Goal: Task Accomplishment & Management: Manage account settings

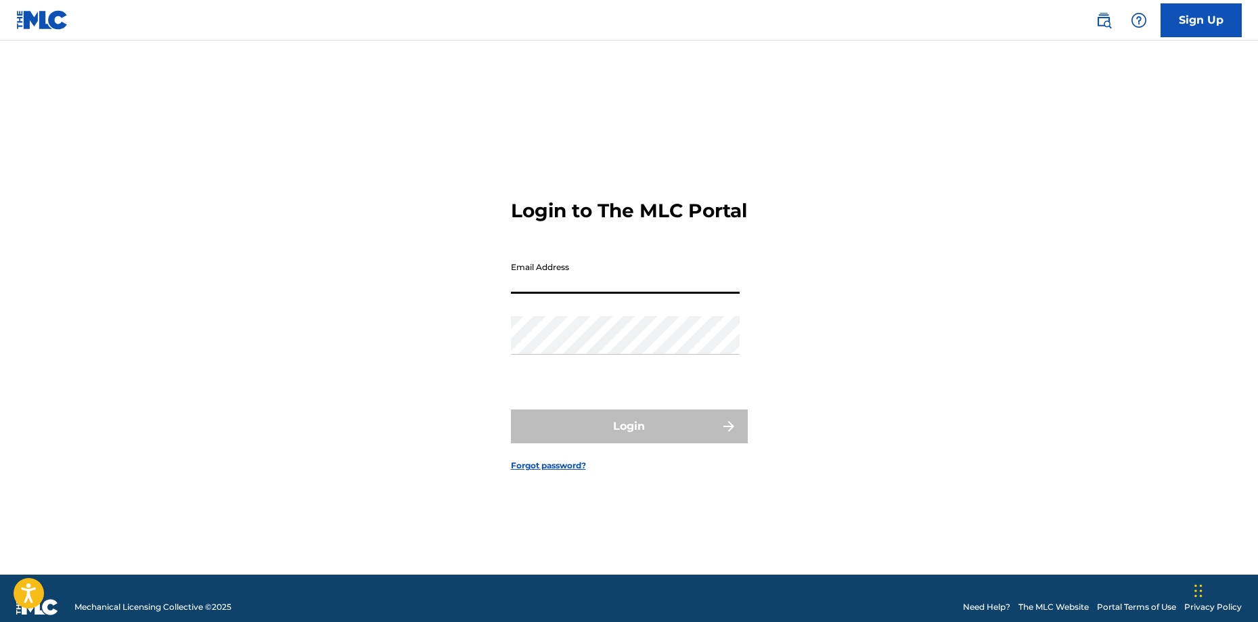
click at [566, 294] on input "Email Address" at bounding box center [625, 274] width 229 height 39
click at [623, 288] on input "Email Address" at bounding box center [625, 274] width 229 height 39
drag, startPoint x: 406, startPoint y: 341, endPoint x: 503, endPoint y: 382, distance: 105.0
click at [406, 341] on div "Login to The MLC Portal Email Address Password Login Forgot password?" at bounding box center [630, 324] width 948 height 500
click at [578, 287] on input "Email Address" at bounding box center [625, 274] width 229 height 39
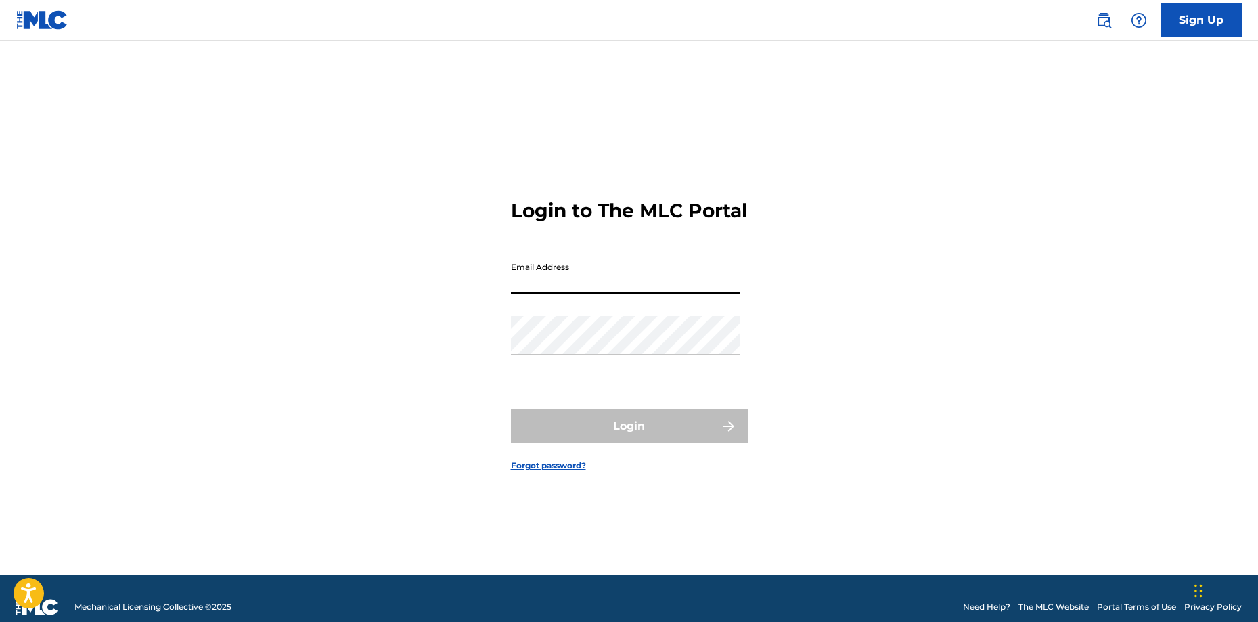
type input "[EMAIL_ADDRESS][DOMAIN_NAME]"
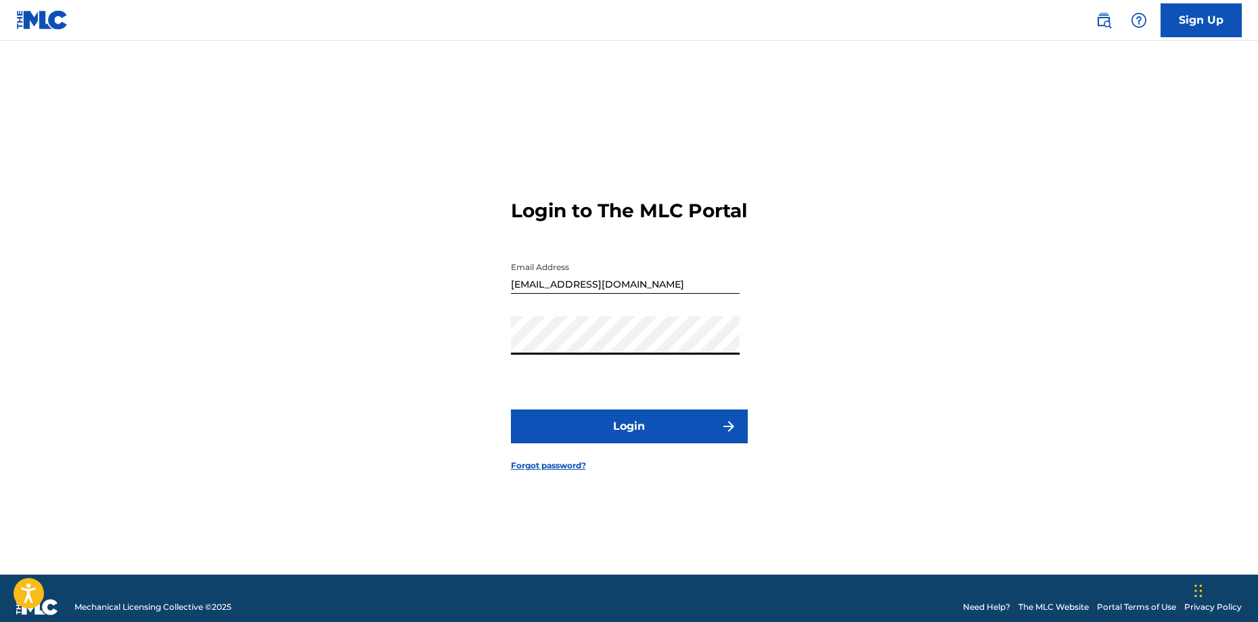
click at [511, 409] on button "Login" at bounding box center [629, 426] width 237 height 34
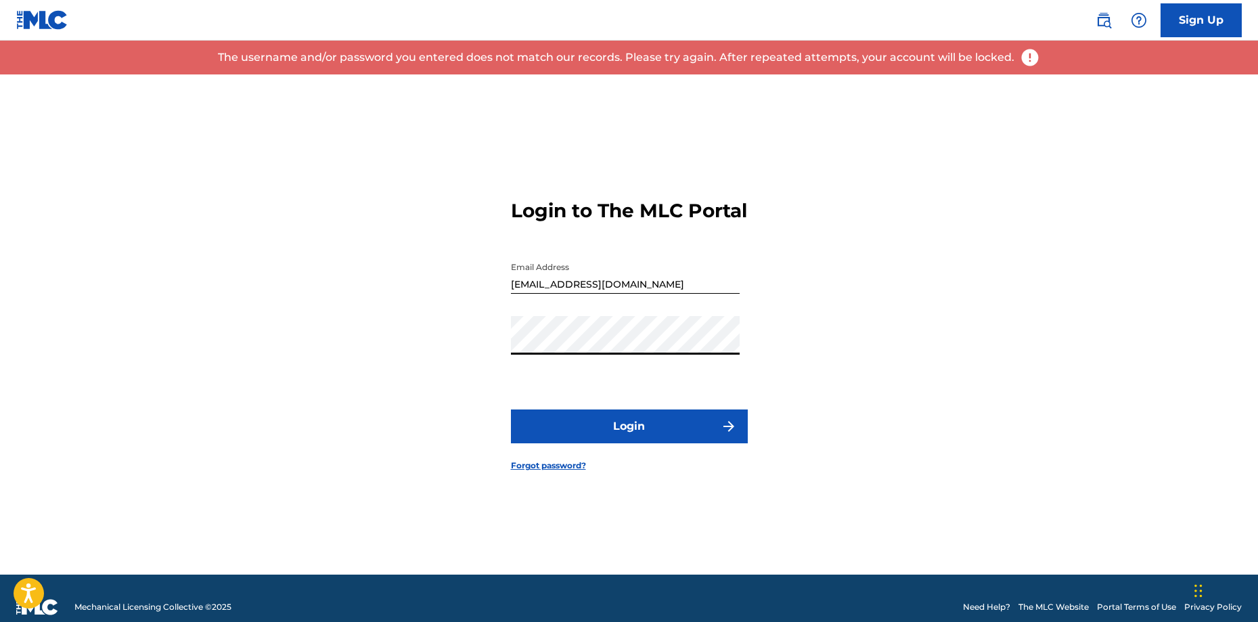
click at [511, 409] on button "Login" at bounding box center [629, 426] width 237 height 34
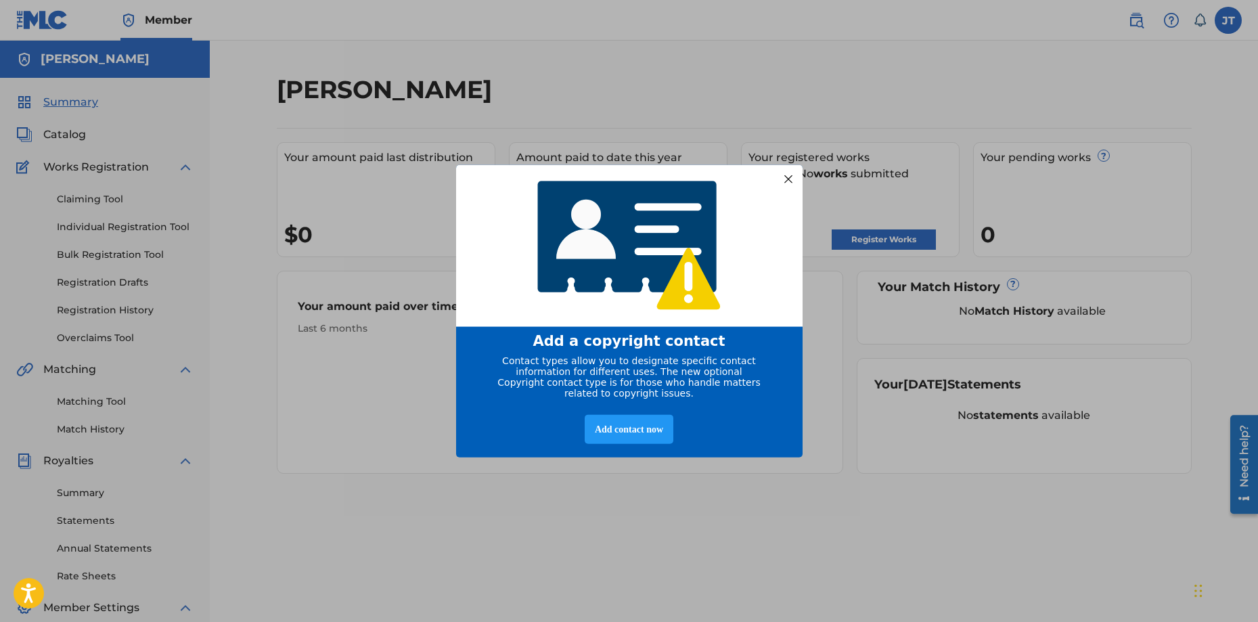
click at [794, 177] on div at bounding box center [788, 179] width 18 height 18
